Goal: Entertainment & Leisure: Consume media (video, audio)

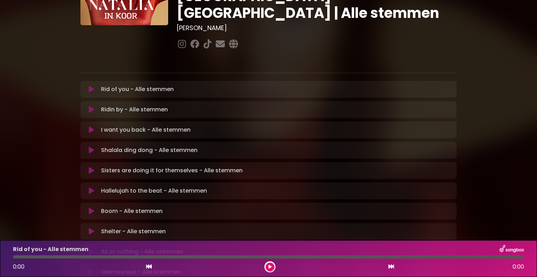
scroll to position [105, 0]
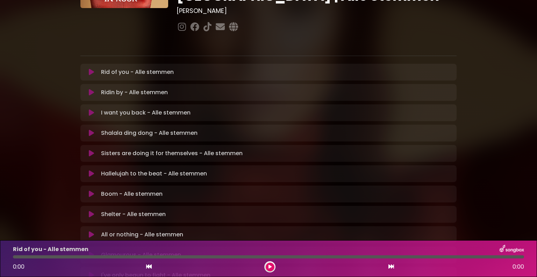
drag, startPoint x: 194, startPoint y: 166, endPoint x: 217, endPoint y: 213, distance: 52.1
click at [217, 226] on div "All or nothing - Alle stemmen Loading Track... Your Feedback Name" at bounding box center [268, 234] width 376 height 17
click at [88, 170] on button at bounding box center [92, 173] width 14 height 7
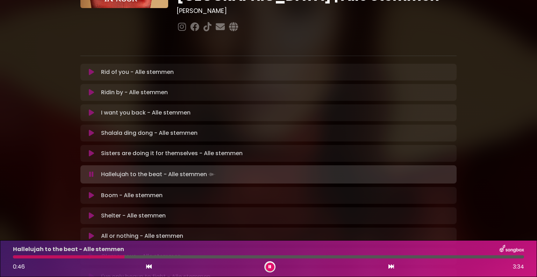
click at [270, 268] on button at bounding box center [270, 266] width 9 height 9
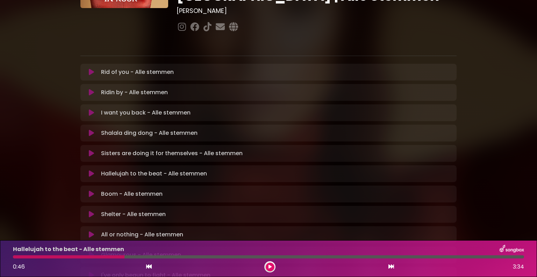
click at [16, 256] on div at bounding box center [69, 256] width 112 height 3
click at [270, 267] on icon at bounding box center [269, 266] width 3 height 4
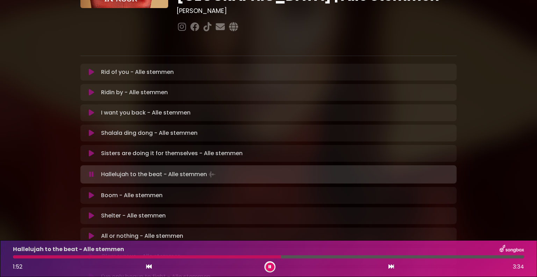
click at [245, 256] on div at bounding box center [147, 256] width 268 height 3
click at [272, 266] on button at bounding box center [270, 266] width 9 height 9
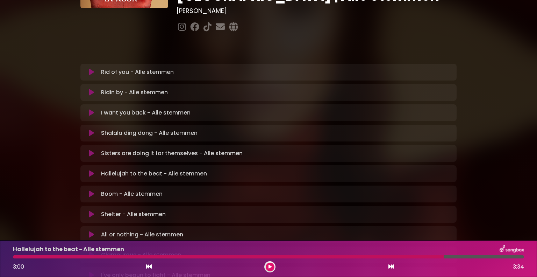
click at [268, 265] on icon at bounding box center [269, 266] width 3 height 4
click at [14, 256] on div at bounding box center [268, 256] width 511 height 3
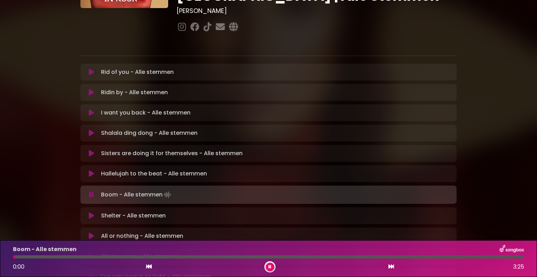
click at [92, 170] on icon at bounding box center [91, 173] width 5 height 7
click at [268, 267] on icon at bounding box center [269, 266] width 3 height 4
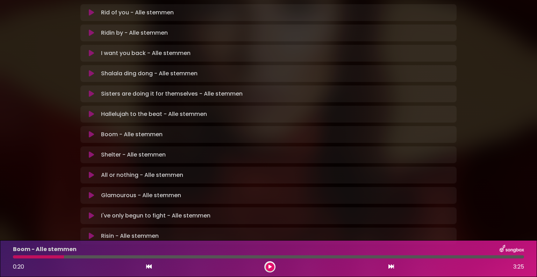
scroll to position [175, 0]
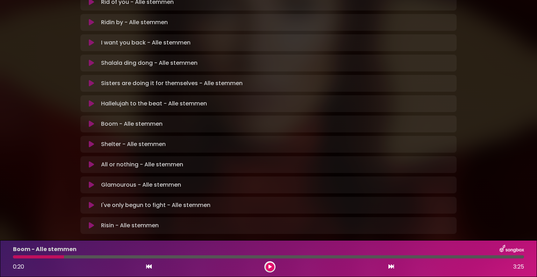
click at [91, 201] on icon at bounding box center [91, 204] width 5 height 7
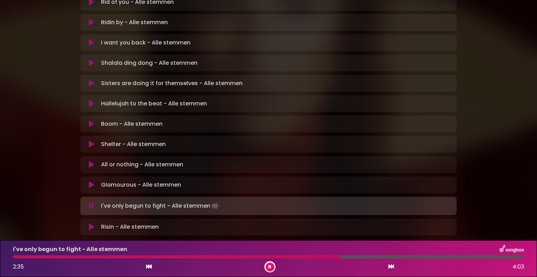
click at [299, 257] on div at bounding box center [177, 256] width 328 height 3
click at [269, 265] on icon at bounding box center [269, 266] width 3 height 4
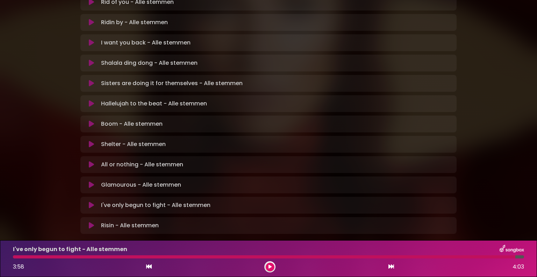
click at [359, 256] on div at bounding box center [264, 256] width 502 height 3
click at [270, 265] on icon at bounding box center [269, 266] width 3 height 4
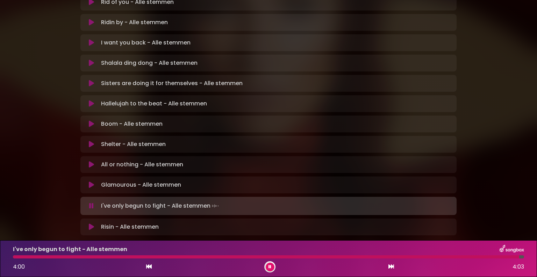
click at [18, 259] on div "I've only begun to fight - Alle stemmen 4:00 4:03" at bounding box center [268, 258] width 519 height 28
drag, startPoint x: 17, startPoint y: 257, endPoint x: 40, endPoint y: 257, distance: 22.7
click at [17, 257] on div at bounding box center [266, 256] width 507 height 3
click at [212, 254] on div "I've only begun to fight - Alle stemmen 2:19 4:03" at bounding box center [268, 258] width 519 height 28
click at [211, 256] on div at bounding box center [160, 256] width 294 height 3
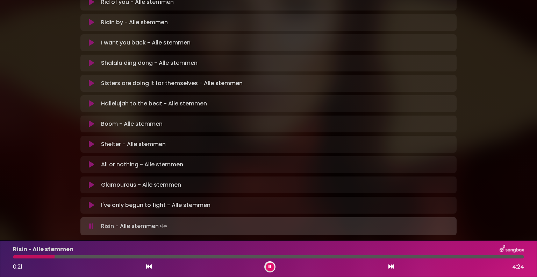
click at [14, 255] on div at bounding box center [34, 256] width 42 height 3
click at [147, 258] on div at bounding box center [128, 256] width 230 height 3
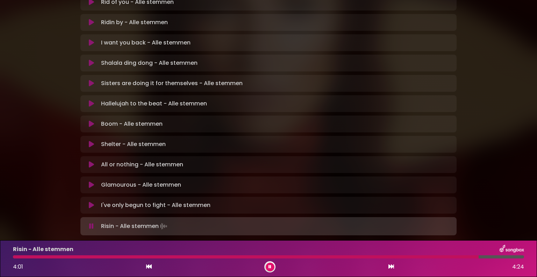
click at [429, 257] on div at bounding box center [246, 256] width 466 height 3
click at [91, 141] on icon at bounding box center [91, 144] width 5 height 7
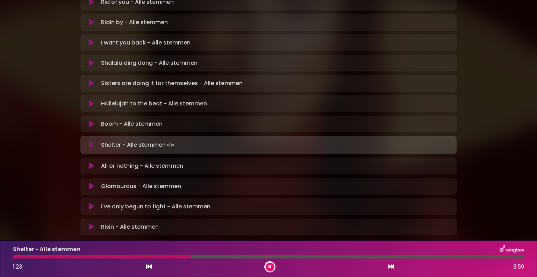
click at [265, 264] on div at bounding box center [269, 266] width 11 height 11
click at [266, 261] on div "1:24 3:59" at bounding box center [268, 266] width 519 height 11
click at [269, 268] on button at bounding box center [270, 266] width 9 height 9
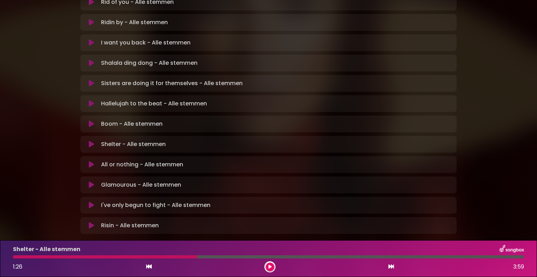
click at [117, 254] on div "Shelter - Alle stemmen 1:26 3:59" at bounding box center [268, 258] width 519 height 28
click at [268, 268] on icon at bounding box center [269, 266] width 3 height 4
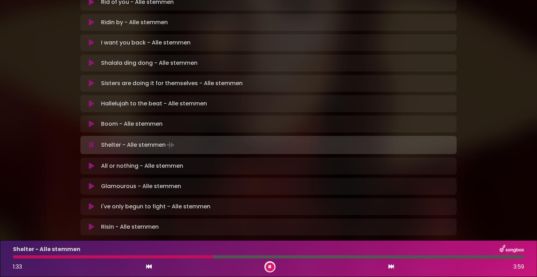
click at [135, 256] on div at bounding box center [113, 256] width 200 height 3
click at [238, 254] on div "Shelter - Alle stemmen 2:13 3:59" at bounding box center [268, 258] width 519 height 28
click at [235, 254] on div "Shelter - Alle stemmen 2:14 3:59" at bounding box center [268, 258] width 519 height 28
click at [272, 265] on button at bounding box center [270, 266] width 9 height 9
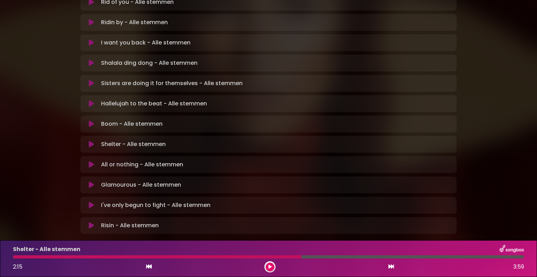
click at [235, 256] on div at bounding box center [157, 256] width 288 height 3
click at [271, 267] on icon at bounding box center [269, 266] width 3 height 4
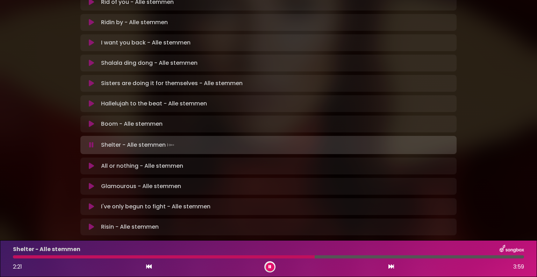
click at [263, 276] on div "Shelter - Alle stemmen 2:21 3:59" at bounding box center [268, 258] width 537 height 37
click at [271, 272] on div at bounding box center [269, 266] width 11 height 11
click at [268, 267] on icon at bounding box center [269, 266] width 3 height 4
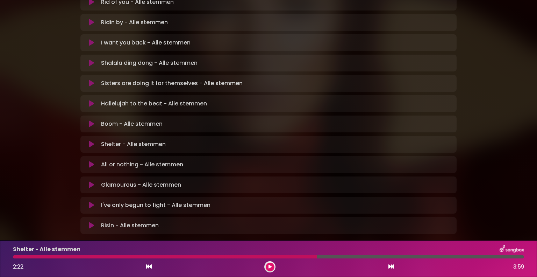
click at [232, 256] on div at bounding box center [165, 256] width 304 height 3
click at [274, 267] on button at bounding box center [270, 266] width 9 height 9
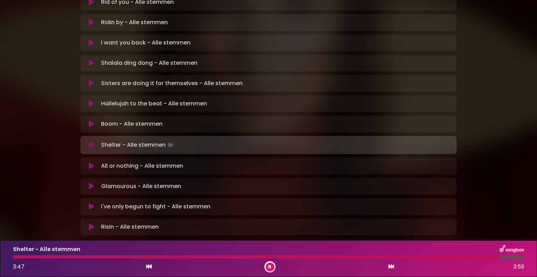
click at [365, 255] on div at bounding box center [256, 256] width 487 height 3
